Goal: Information Seeking & Learning: Find specific page/section

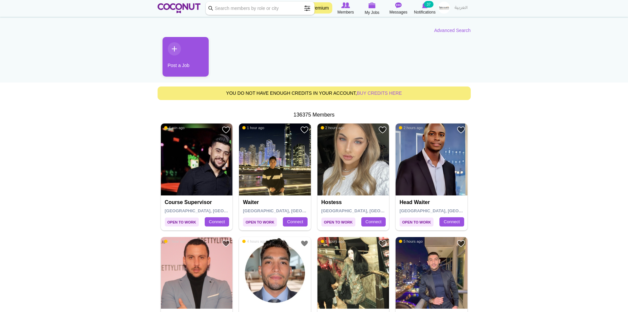
scroll to position [66, 0]
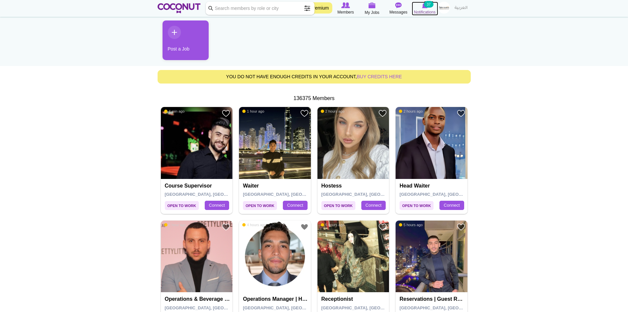
click at [429, 7] on small "37" at bounding box center [428, 4] width 9 height 7
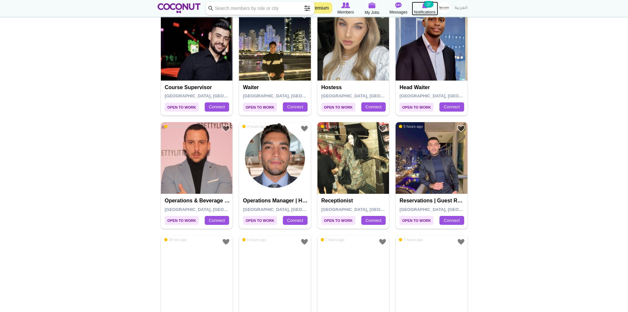
scroll to position [165, 0]
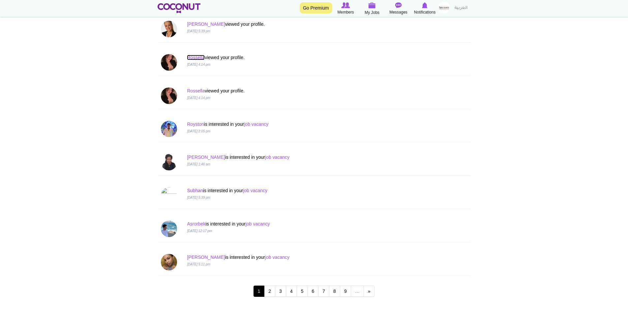
scroll to position [527, 0]
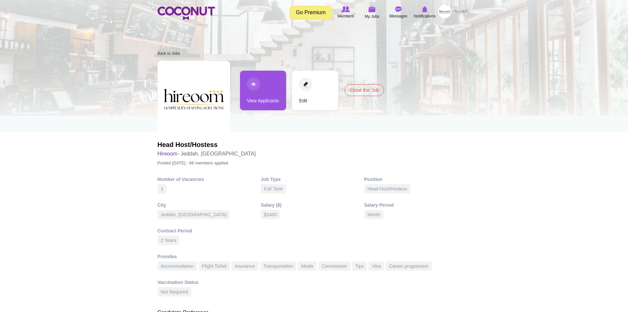
click at [255, 94] on link "View Applicants" at bounding box center [263, 91] width 46 height 40
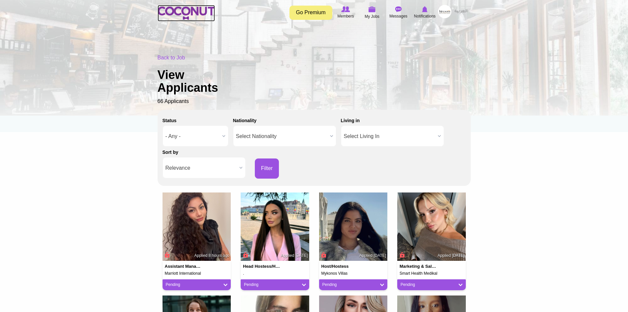
click at [188, 12] on img at bounding box center [186, 13] width 57 height 13
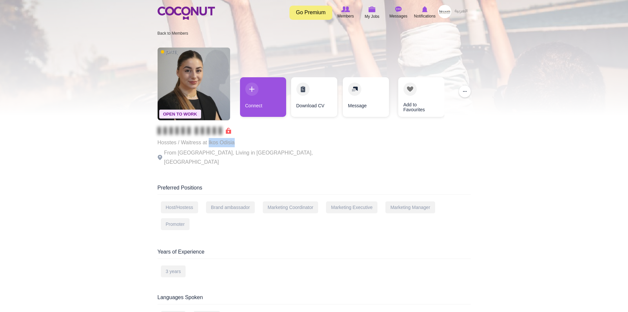
drag, startPoint x: 237, startPoint y: 144, endPoint x: 209, endPoint y: 145, distance: 27.7
click at [209, 145] on p "Hosstes / Waitress at Ikos Odisia" at bounding box center [248, 142] width 181 height 9
copy p "Ikos Odisia"
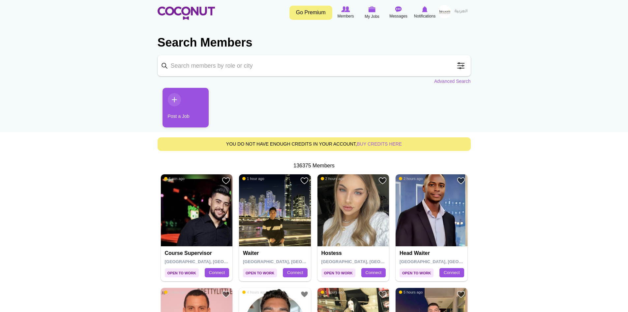
click at [225, 62] on input "Keyword" at bounding box center [314, 65] width 313 height 21
type input "waitress"
click button "Search" at bounding box center [0, 0] width 0 height 0
click at [225, 63] on input "waitress" at bounding box center [314, 65] width 313 height 21
click button "Search" at bounding box center [0, 0] width 0 height 0
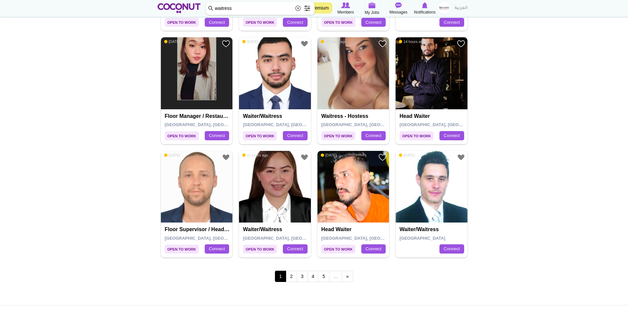
scroll to position [1055, 0]
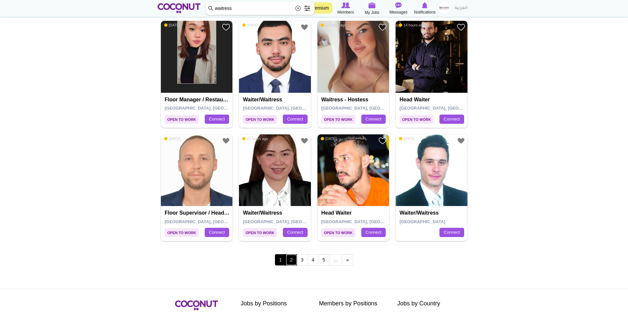
click at [290, 258] on link "2" at bounding box center [291, 259] width 11 height 11
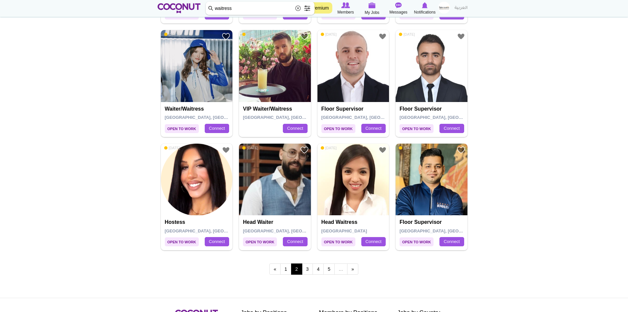
scroll to position [1055, 0]
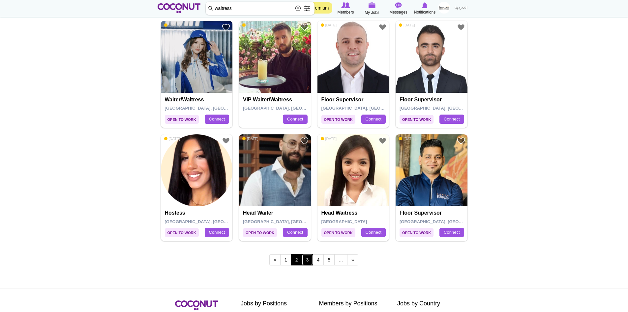
click at [304, 256] on link "3" at bounding box center [307, 259] width 11 height 11
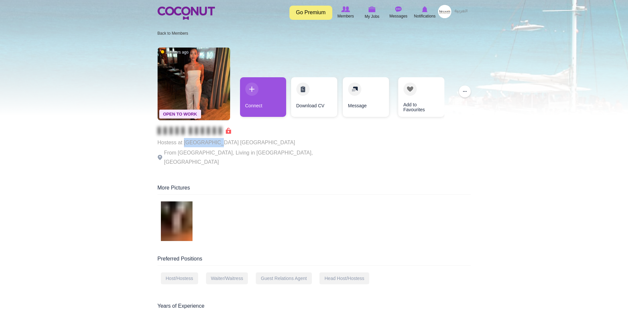
drag, startPoint x: 216, startPoint y: 142, endPoint x: 184, endPoint y: 143, distance: 31.3
click at [184, 143] on p "Hostess at Gitano Dubai" at bounding box center [248, 142] width 181 height 9
copy p "Gitano Dubai"
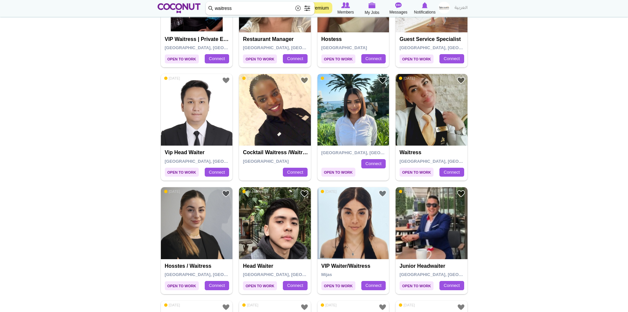
scroll to position [890, 0]
